Goal: Task Accomplishment & Management: Use online tool/utility

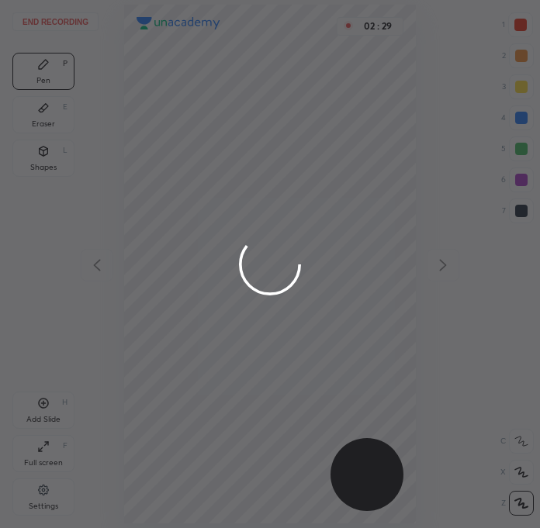
scroll to position [527, 292]
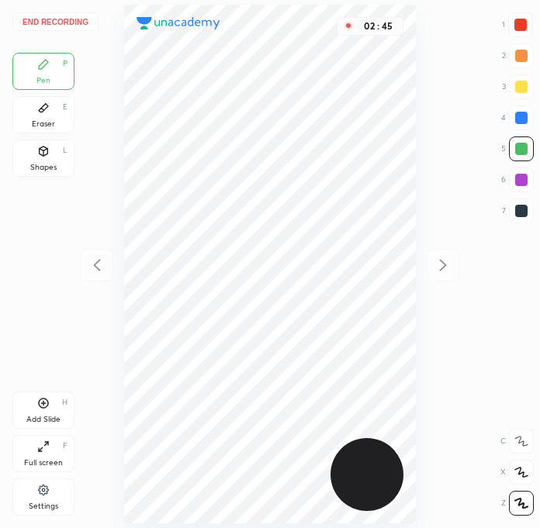
click at [74, 19] on button "End recording" at bounding box center [55, 21] width 86 height 19
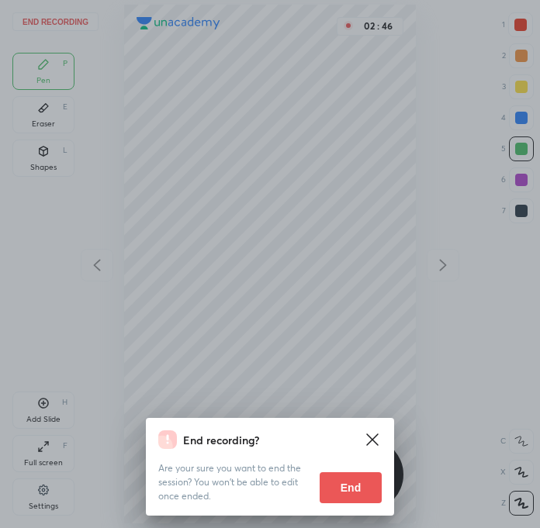
click at [324, 495] on button "End" at bounding box center [350, 487] width 62 height 31
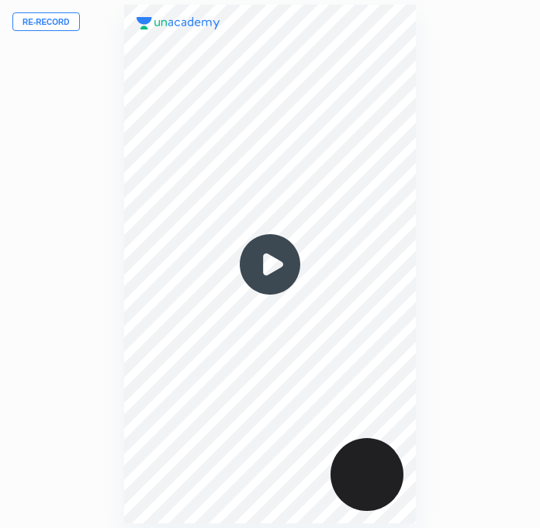
click at [50, 22] on button "Re-record" at bounding box center [45, 21] width 67 height 19
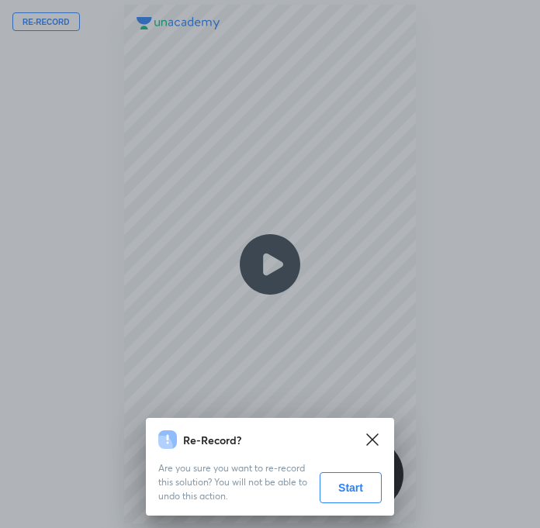
click at [346, 490] on button "Start" at bounding box center [350, 487] width 62 height 31
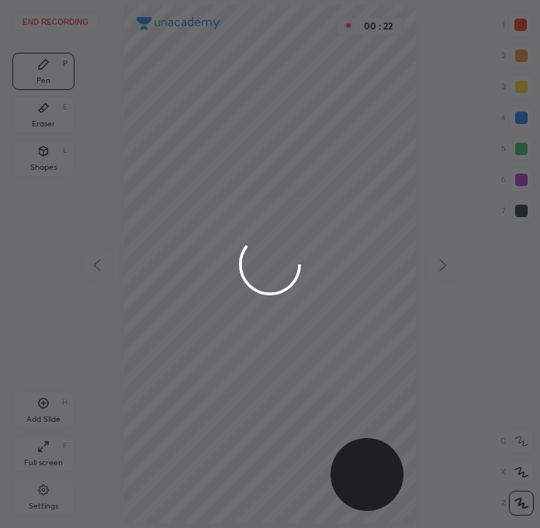
click at [506, 371] on div at bounding box center [270, 264] width 540 height 528
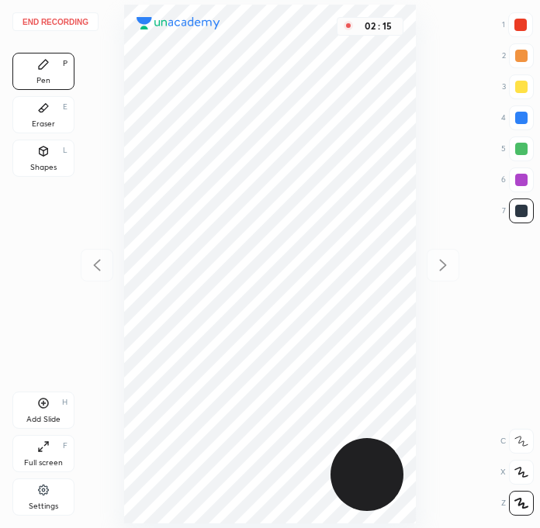
click at [43, 28] on button "End recording" at bounding box center [55, 21] width 86 height 19
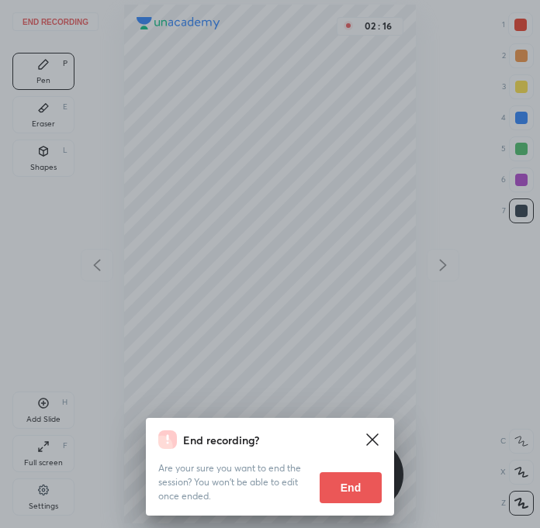
click at [347, 488] on button "End" at bounding box center [350, 487] width 62 height 31
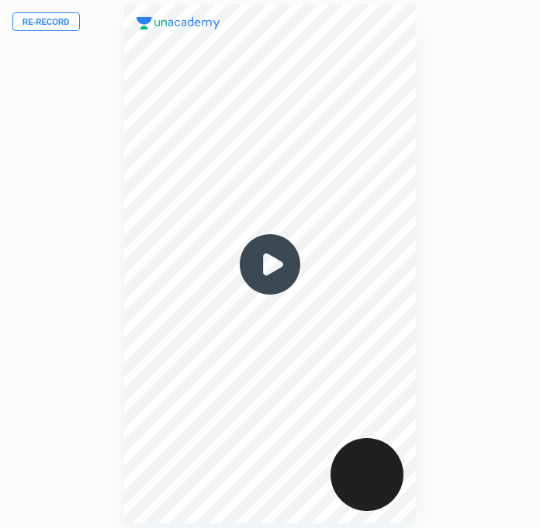
click at [60, 30] on button "Re-record" at bounding box center [45, 21] width 67 height 19
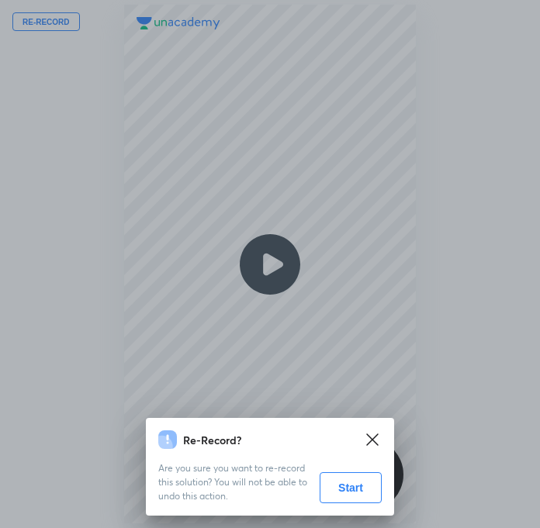
click at [367, 499] on button "Start" at bounding box center [350, 487] width 62 height 31
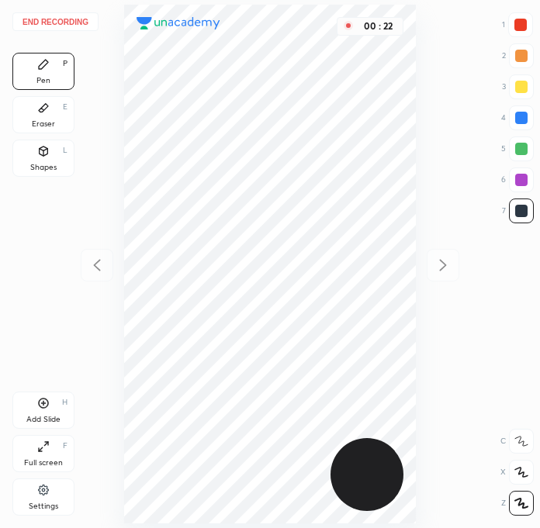
click at [517, 36] on div at bounding box center [520, 24] width 25 height 25
click at [55, 21] on button "End recording" at bounding box center [55, 21] width 86 height 19
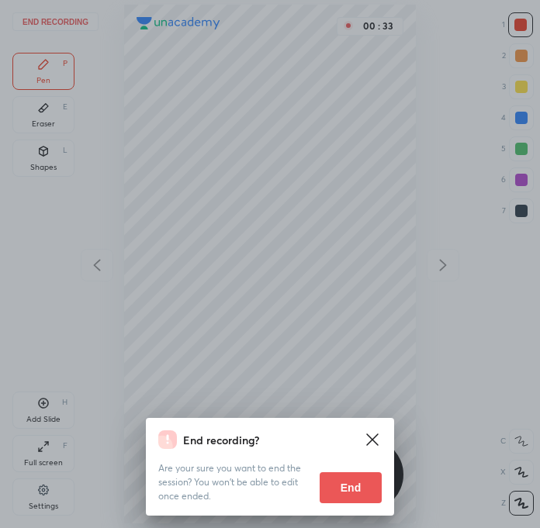
click at [336, 487] on button "End" at bounding box center [350, 487] width 62 height 31
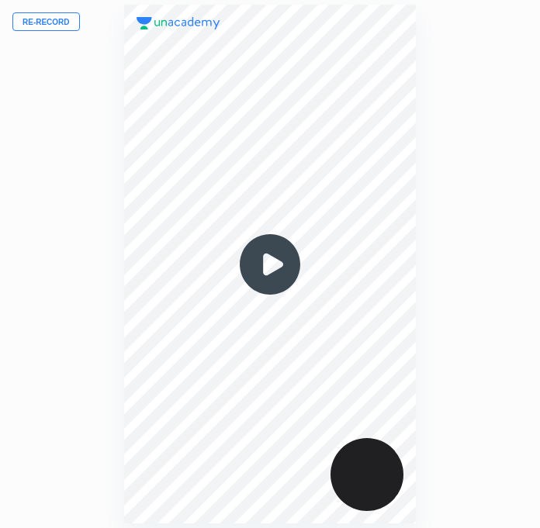
click at [45, 19] on button "Re-record" at bounding box center [45, 21] width 67 height 19
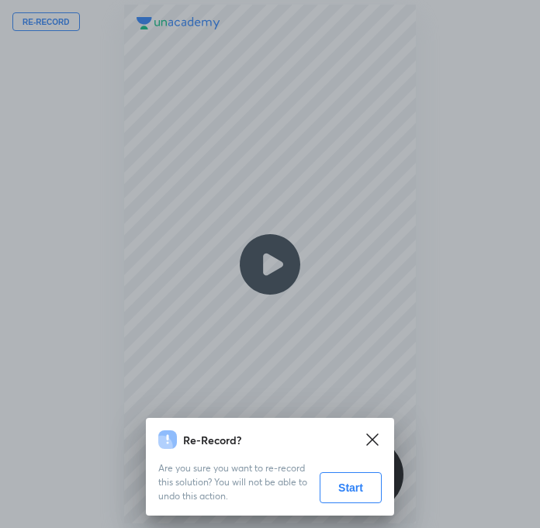
click at [365, 486] on button "Start" at bounding box center [350, 487] width 62 height 31
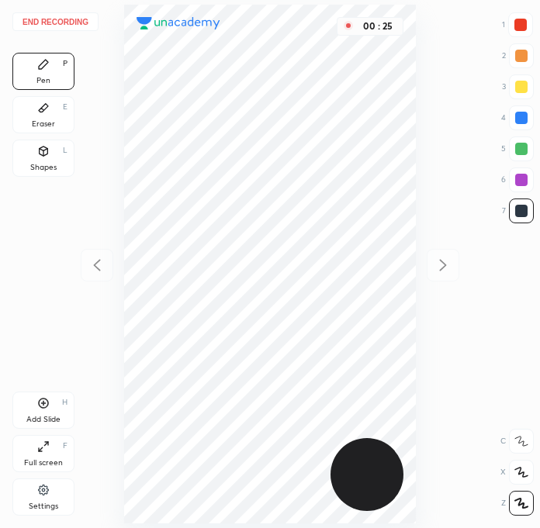
click at [521, 33] on div at bounding box center [520, 24] width 25 height 25
click at [527, 212] on div at bounding box center [521, 210] width 25 height 25
click at [516, 173] on div at bounding box center [521, 179] width 25 height 25
click at [524, 235] on div "End recording 1 2 3 4 5 6 7 R O A L C X Z Erase all C X Z Pen P Eraser E Shapes…" at bounding box center [270, 264] width 540 height 528
click at [516, 223] on div at bounding box center [521, 210] width 25 height 25
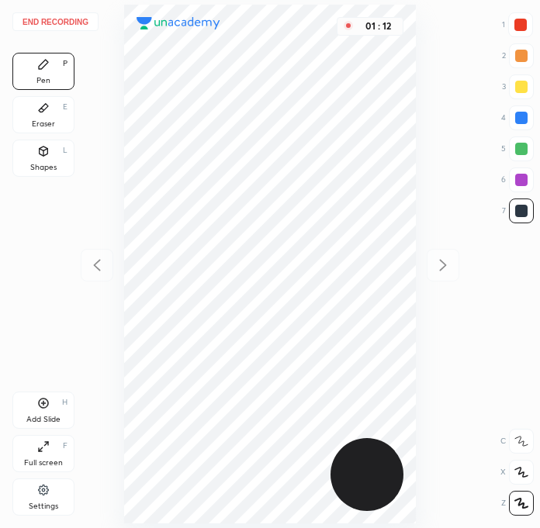
click at [514, 178] on div at bounding box center [521, 179] width 25 height 25
